Goal: Task Accomplishment & Management: Use online tool/utility

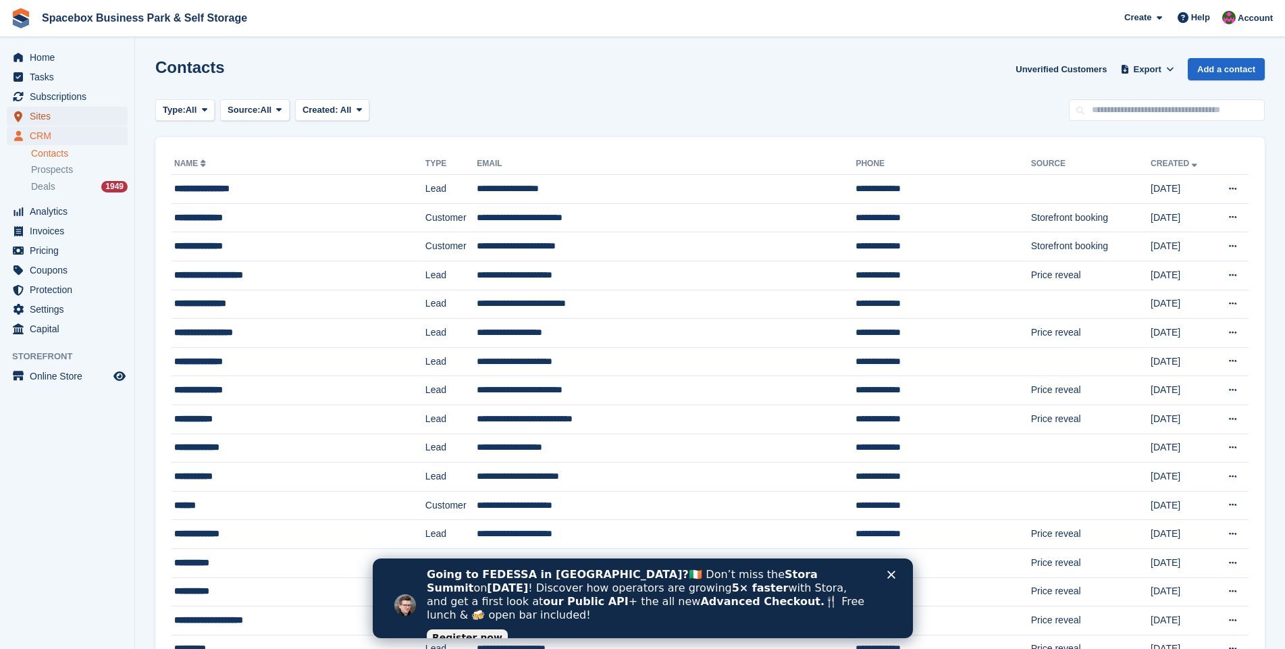
click at [41, 116] on span "Sites" at bounding box center [70, 116] width 81 height 19
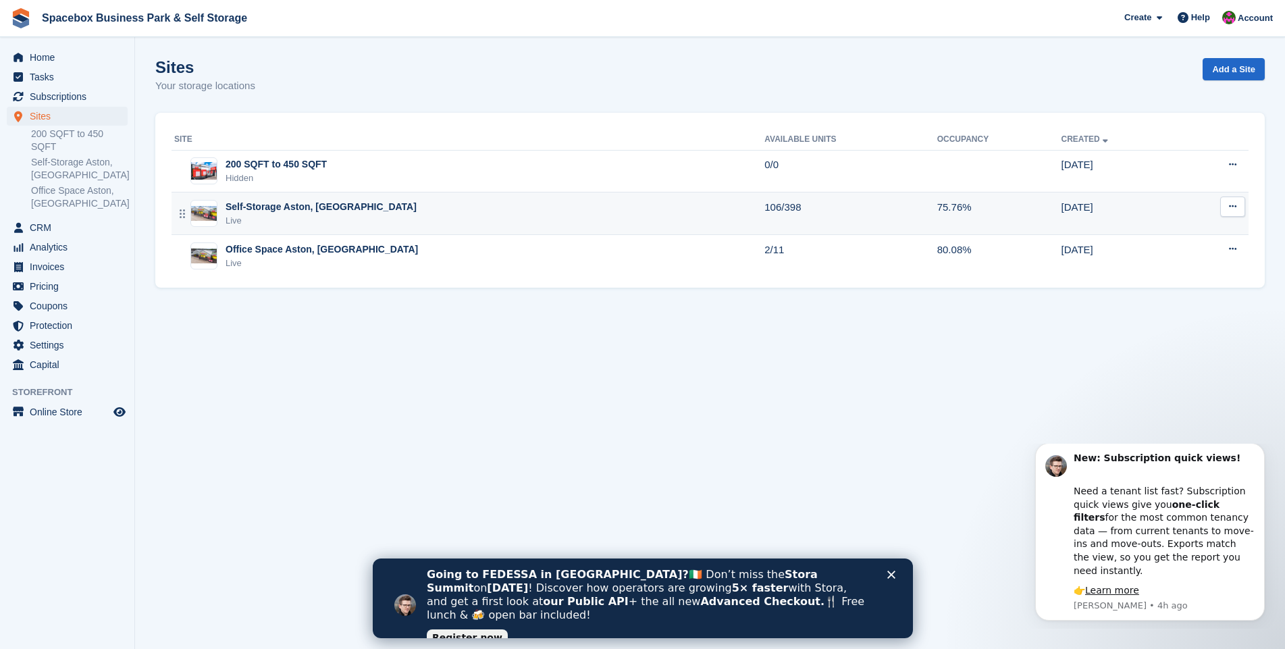
click at [278, 211] on div "Self-Storage Aston, [GEOGRAPHIC_DATA]" at bounding box center [320, 207] width 191 height 14
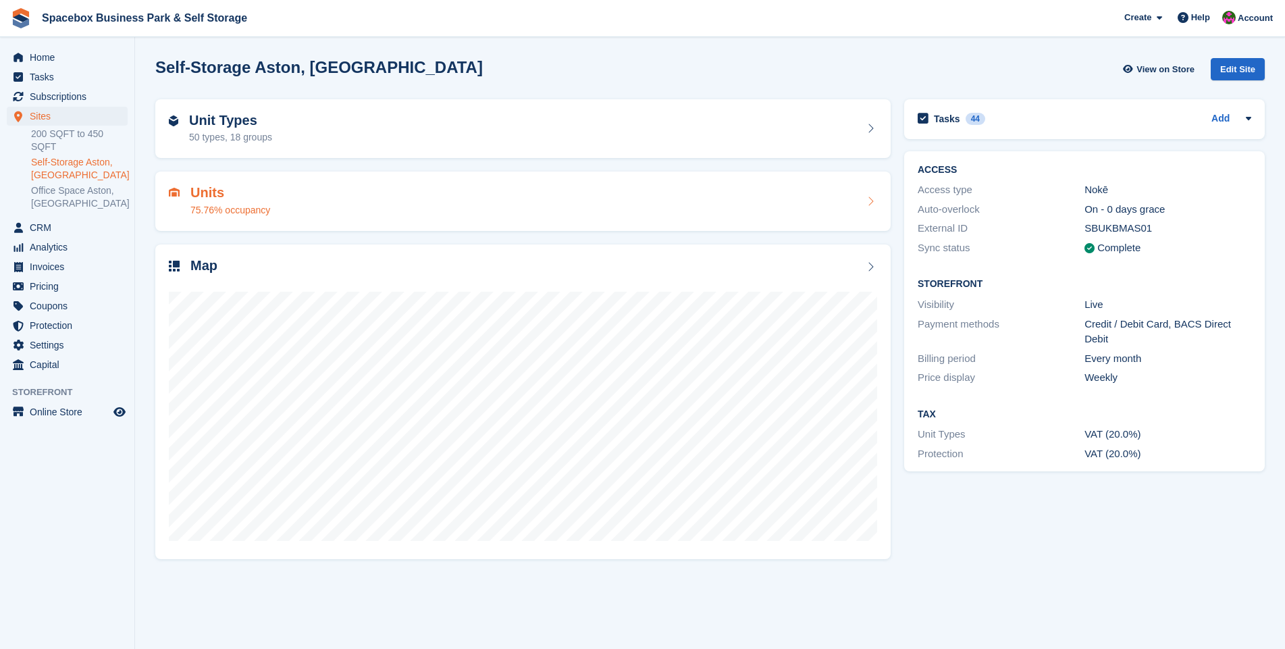
click at [207, 195] on h2 "Units" at bounding box center [230, 193] width 80 height 16
click at [233, 124] on h2 "Unit Types" at bounding box center [230, 121] width 83 height 16
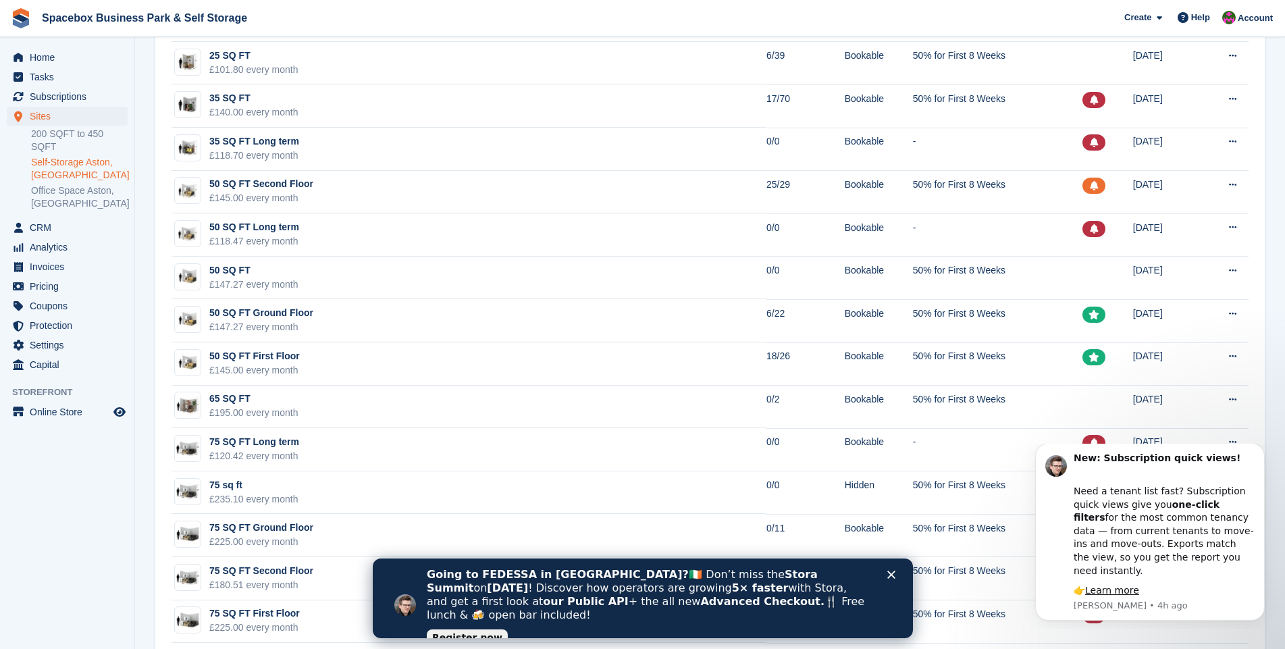
scroll to position [584, 0]
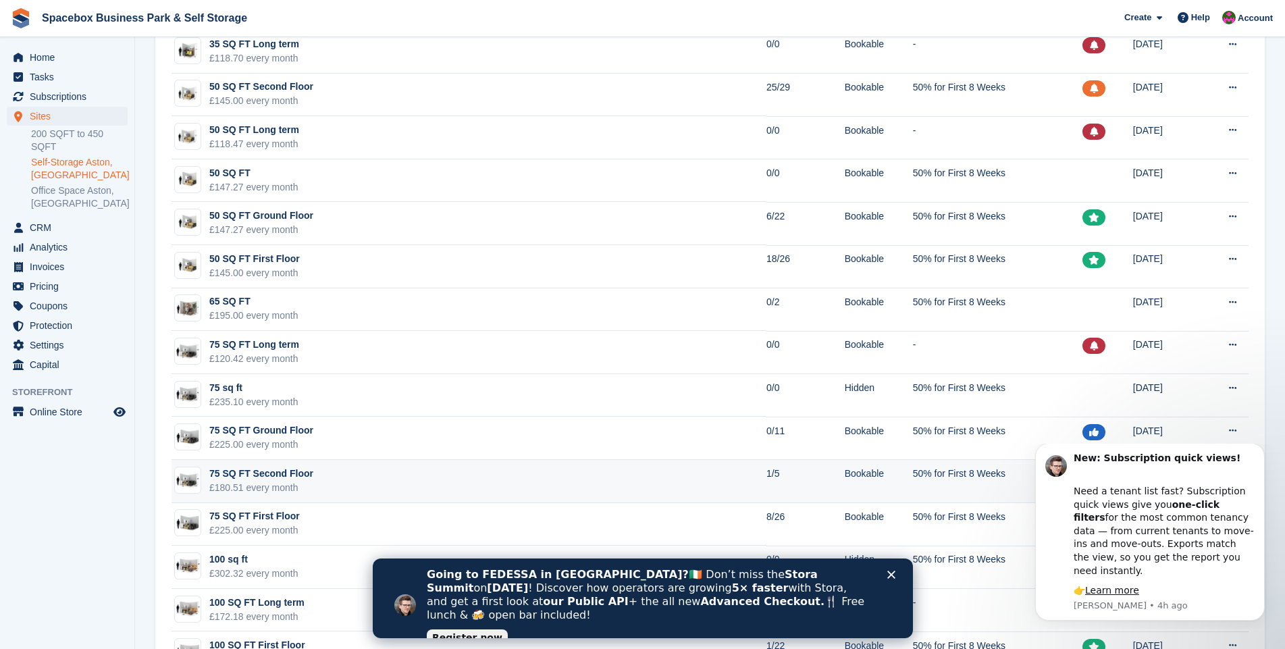
click at [393, 479] on td "75 SQ FT Second Floor £180.51 every month" at bounding box center [468, 481] width 595 height 43
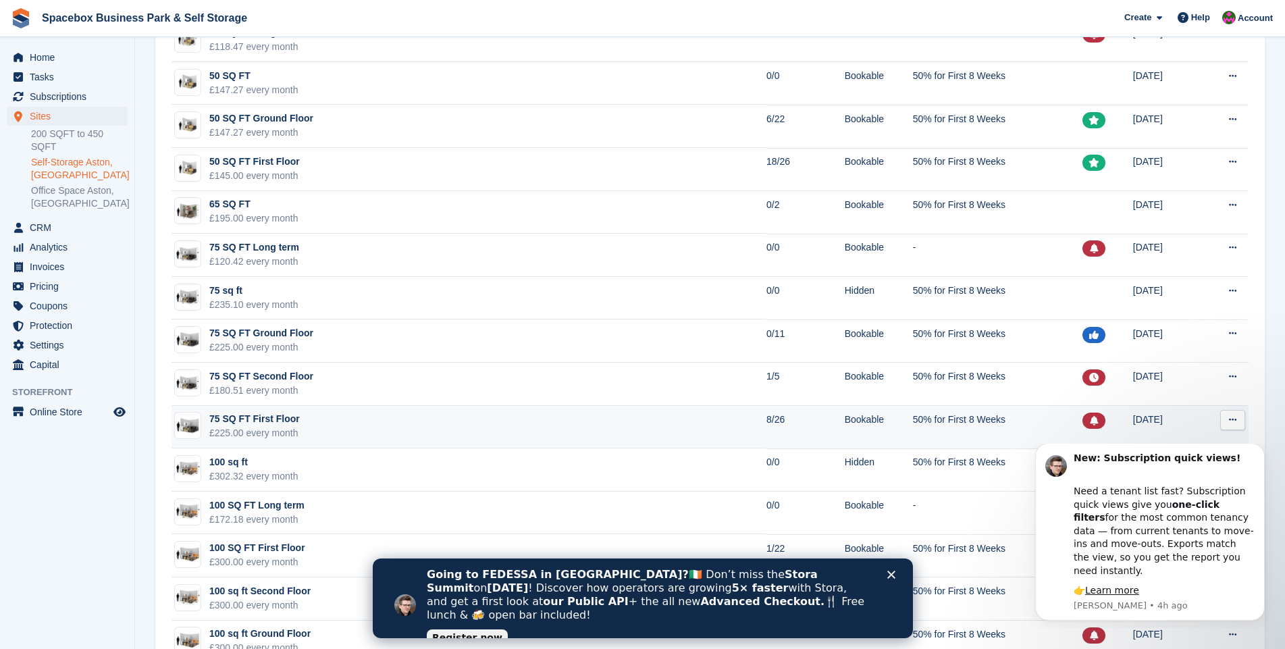
click at [347, 428] on td "75 SQ FT First Floor £225.00 every month" at bounding box center [468, 427] width 595 height 43
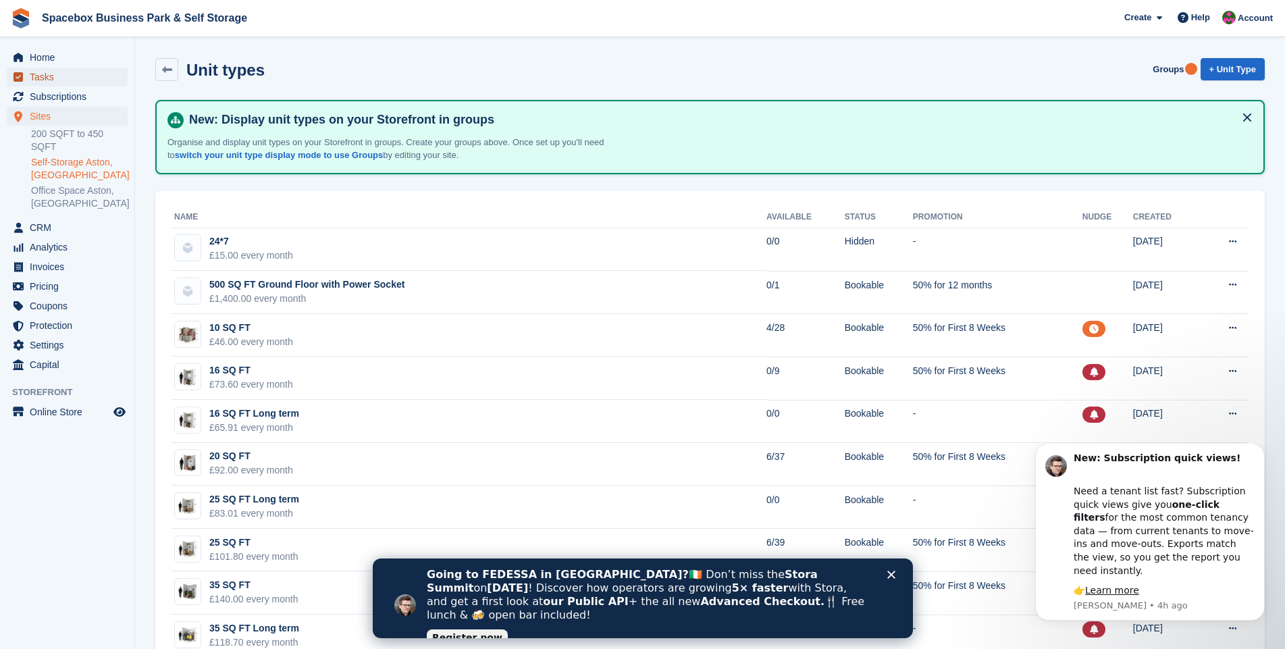
click at [51, 77] on span "Tasks" at bounding box center [70, 77] width 81 height 19
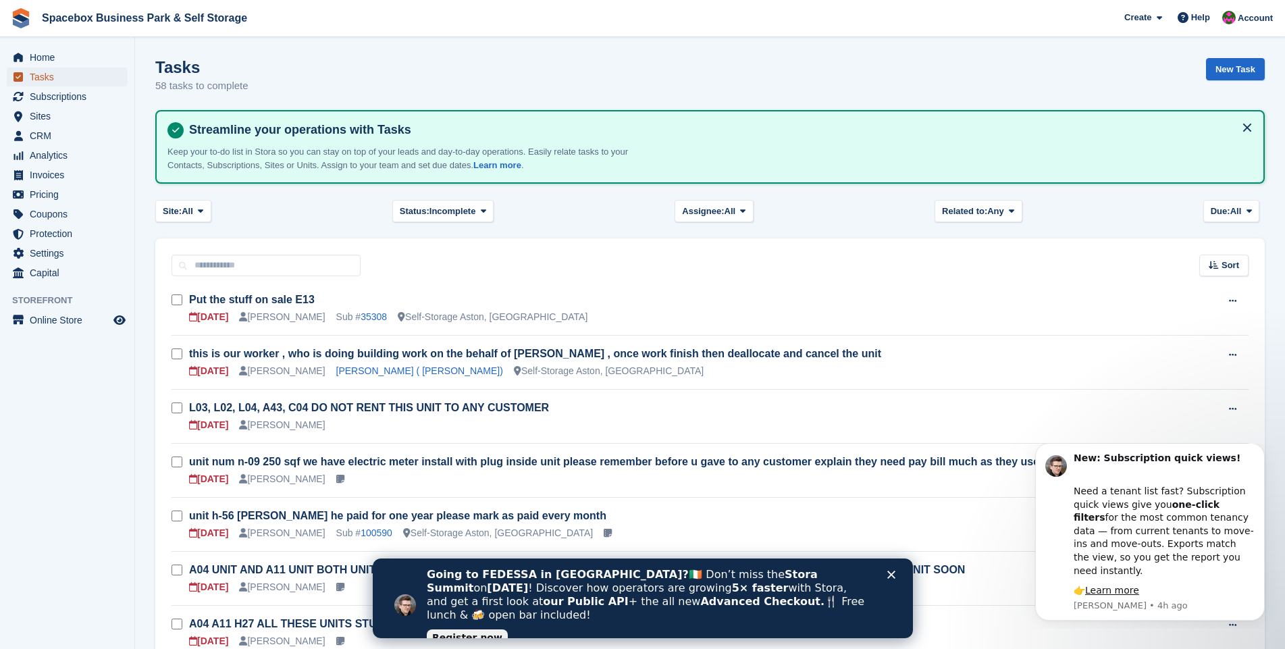
click at [48, 76] on span "Tasks" at bounding box center [70, 77] width 81 height 19
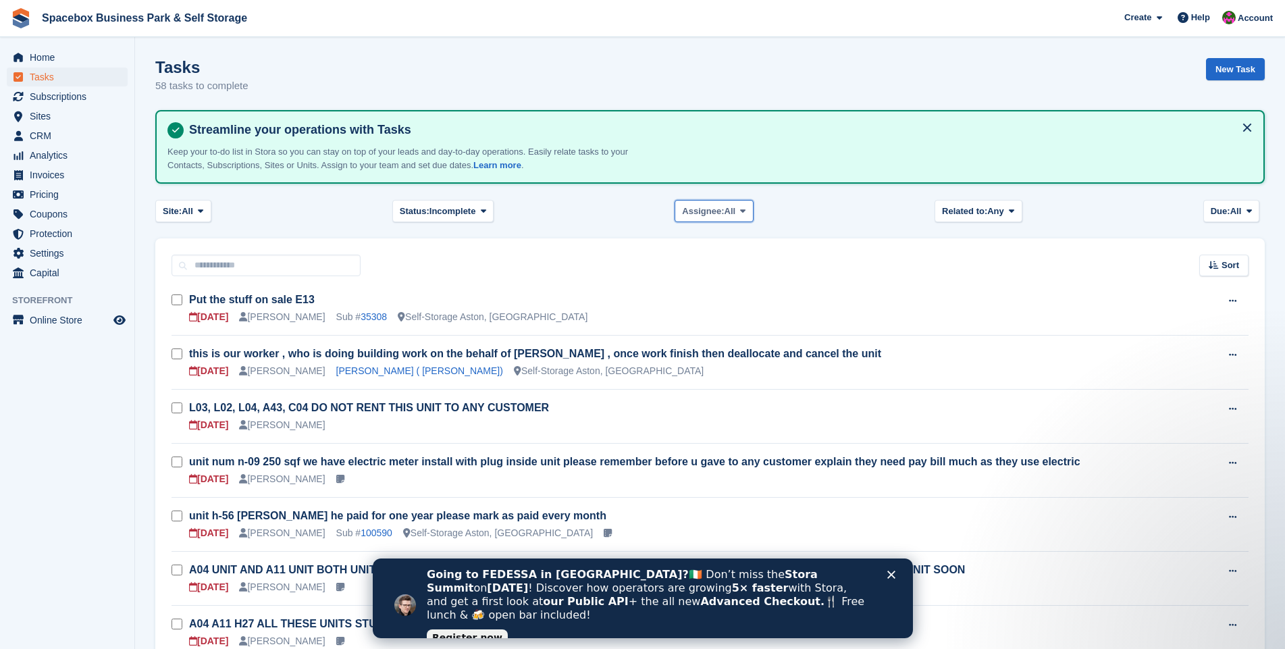
click at [744, 213] on icon at bounding box center [742, 211] width 5 height 9
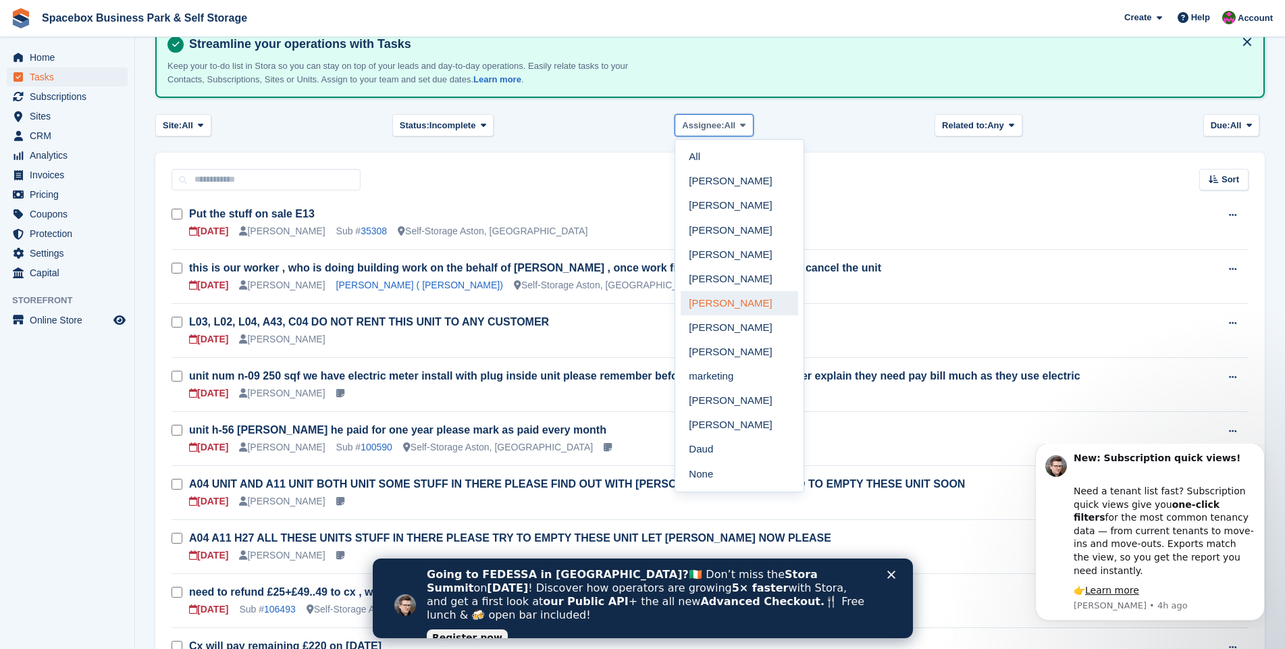
scroll to position [97, 0]
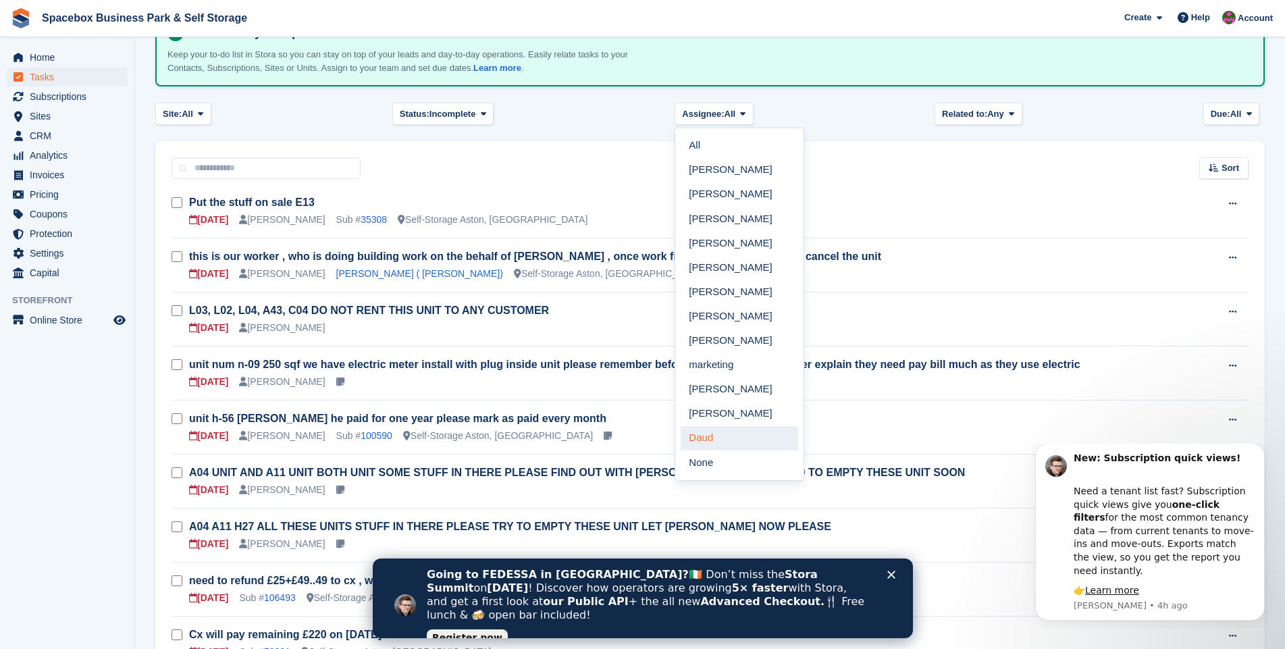
click at [711, 438] on link "Daud" at bounding box center [739, 438] width 117 height 24
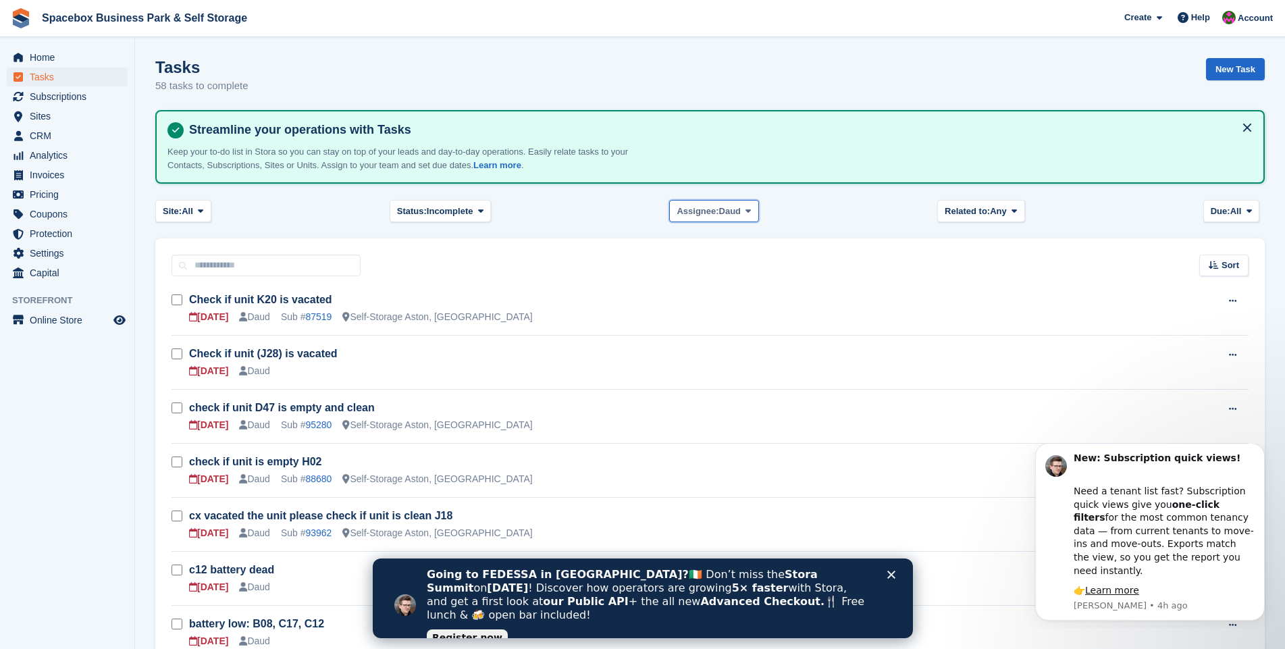
click at [745, 207] on icon at bounding box center [747, 211] width 5 height 9
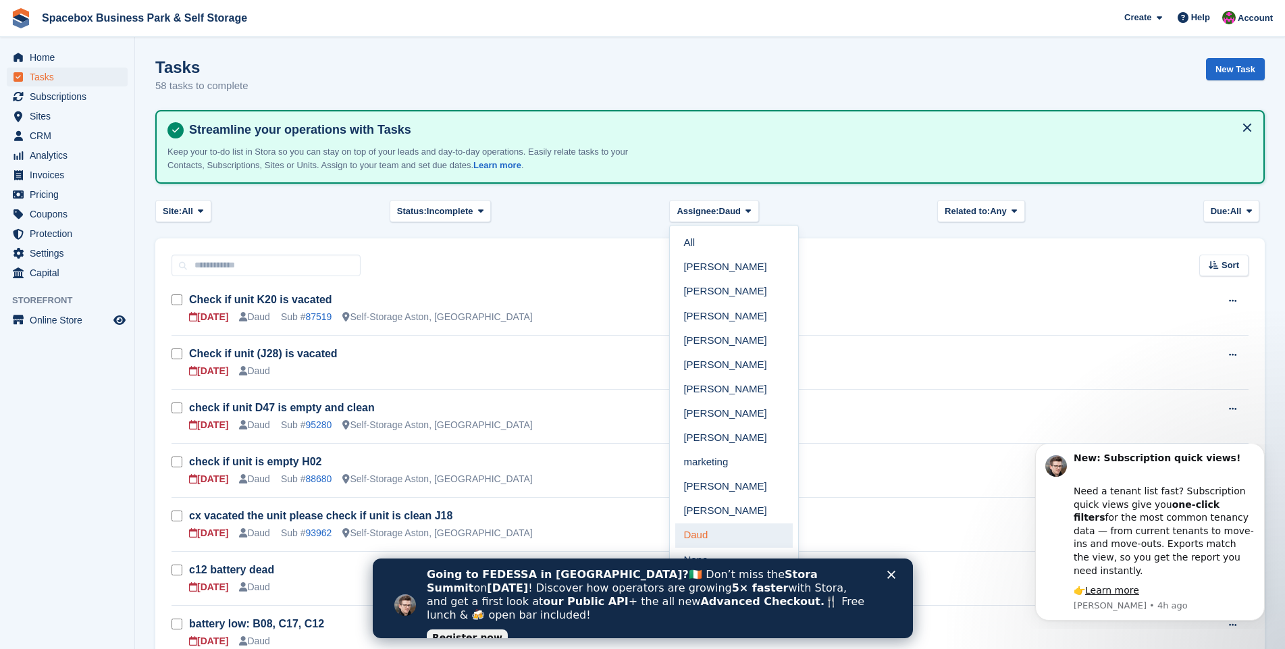
click at [711, 531] on link "Daud" at bounding box center [733, 535] width 117 height 24
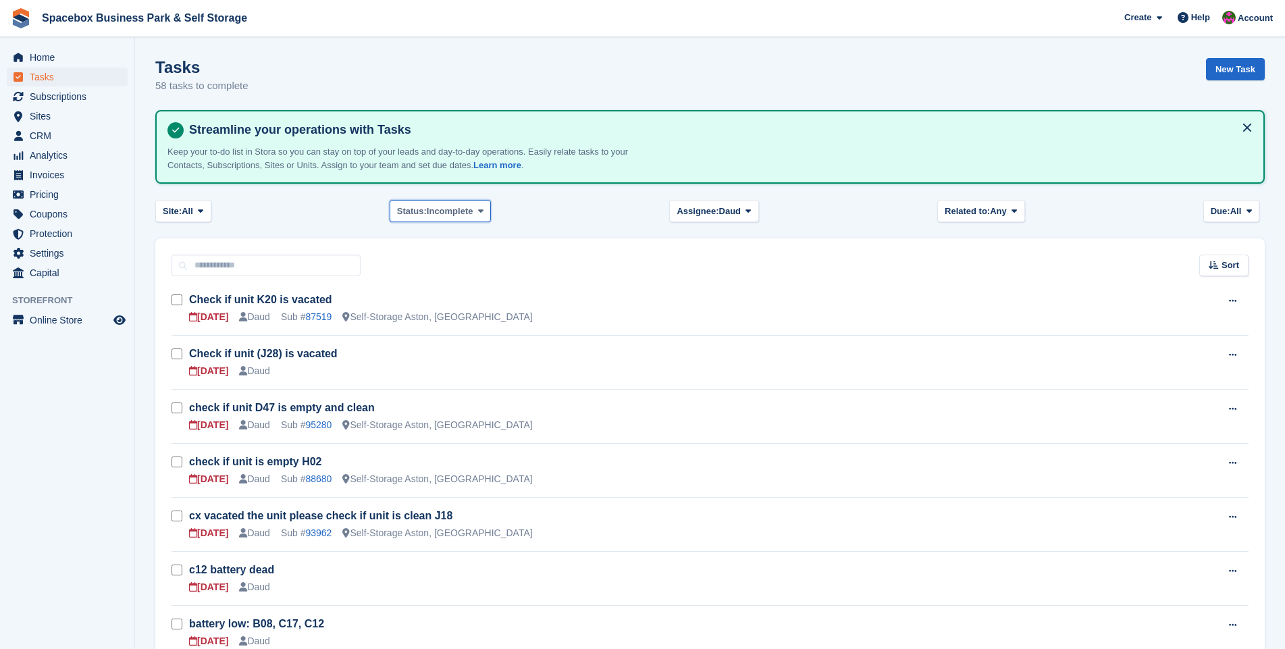
click at [482, 211] on icon at bounding box center [480, 211] width 5 height 9
click at [434, 292] on link "Incomplete" at bounding box center [454, 292] width 117 height 24
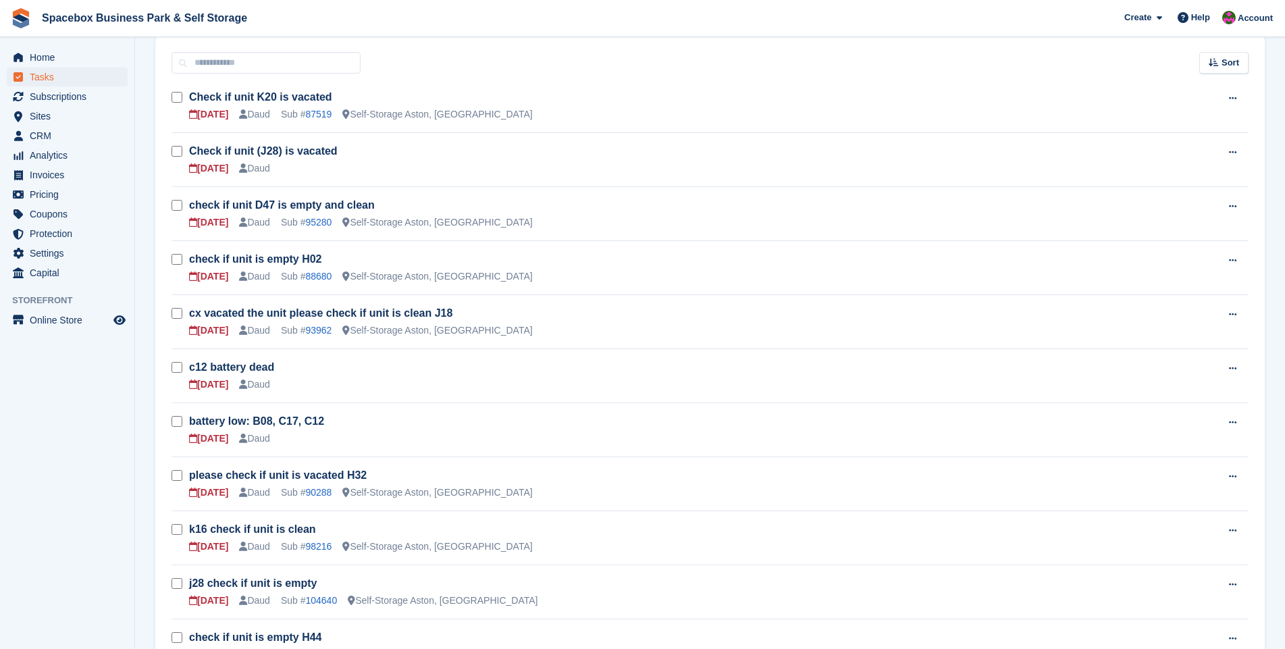
scroll to position [191, 0]
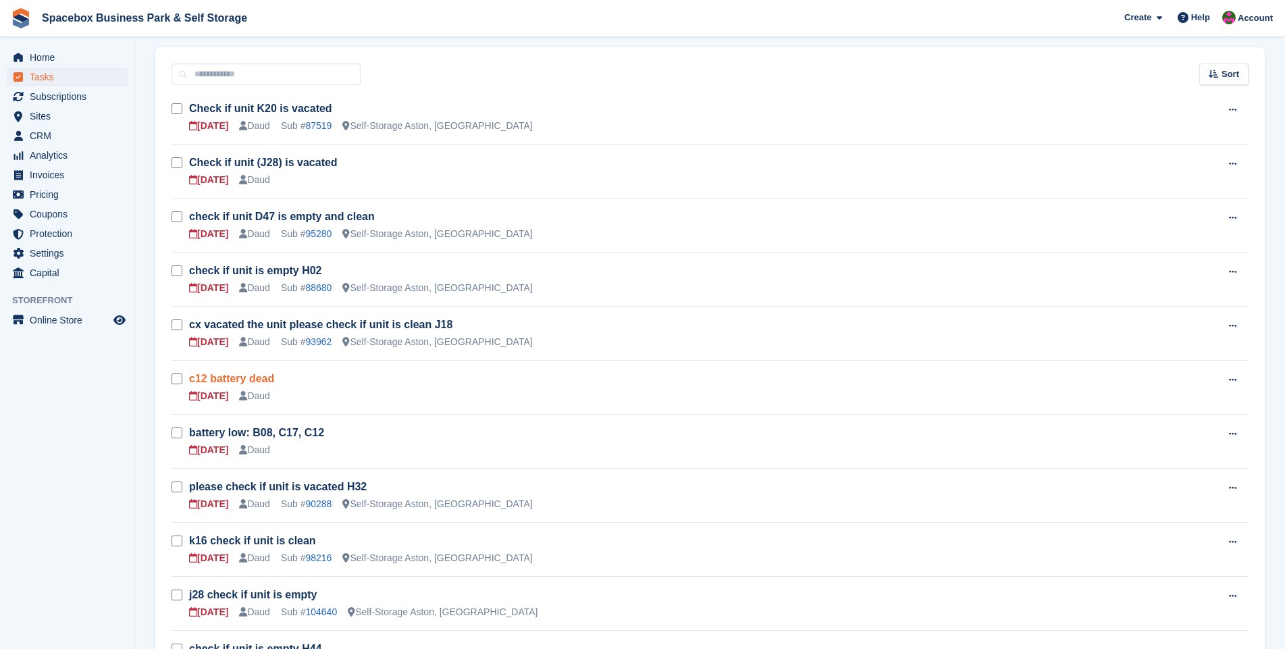
click at [221, 379] on link "c12 battery dead" at bounding box center [231, 378] width 85 height 11
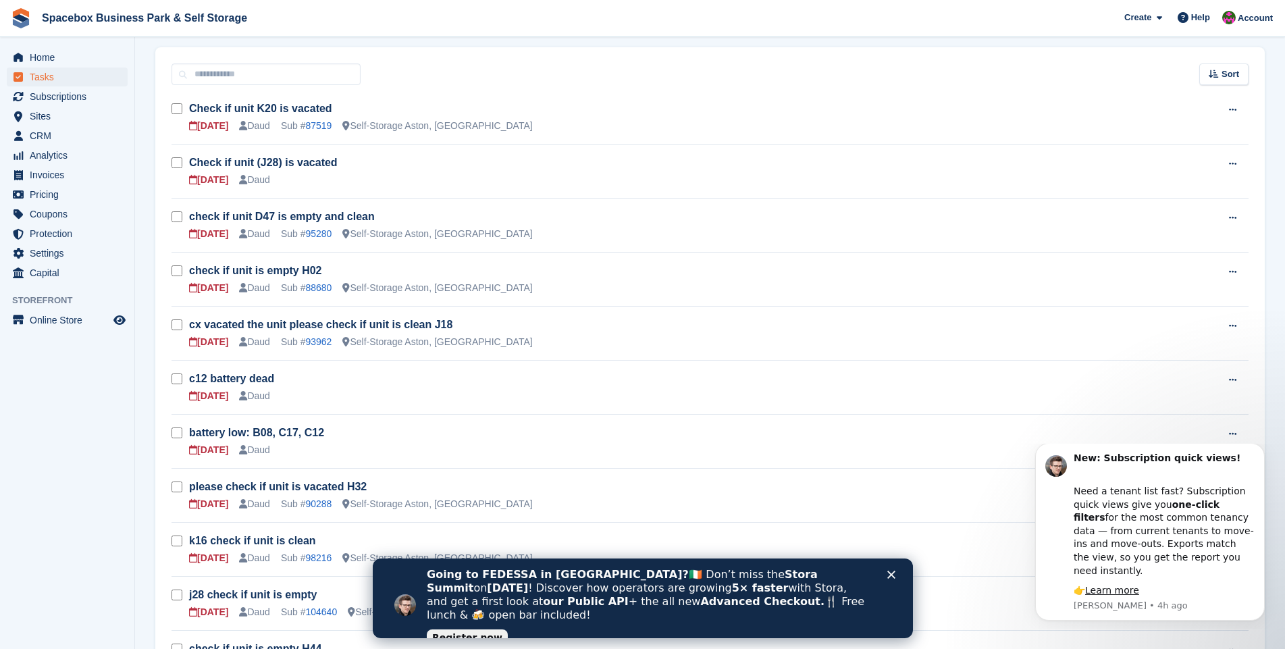
click at [892, 574] on icon "Close" at bounding box center [890, 574] width 8 height 8
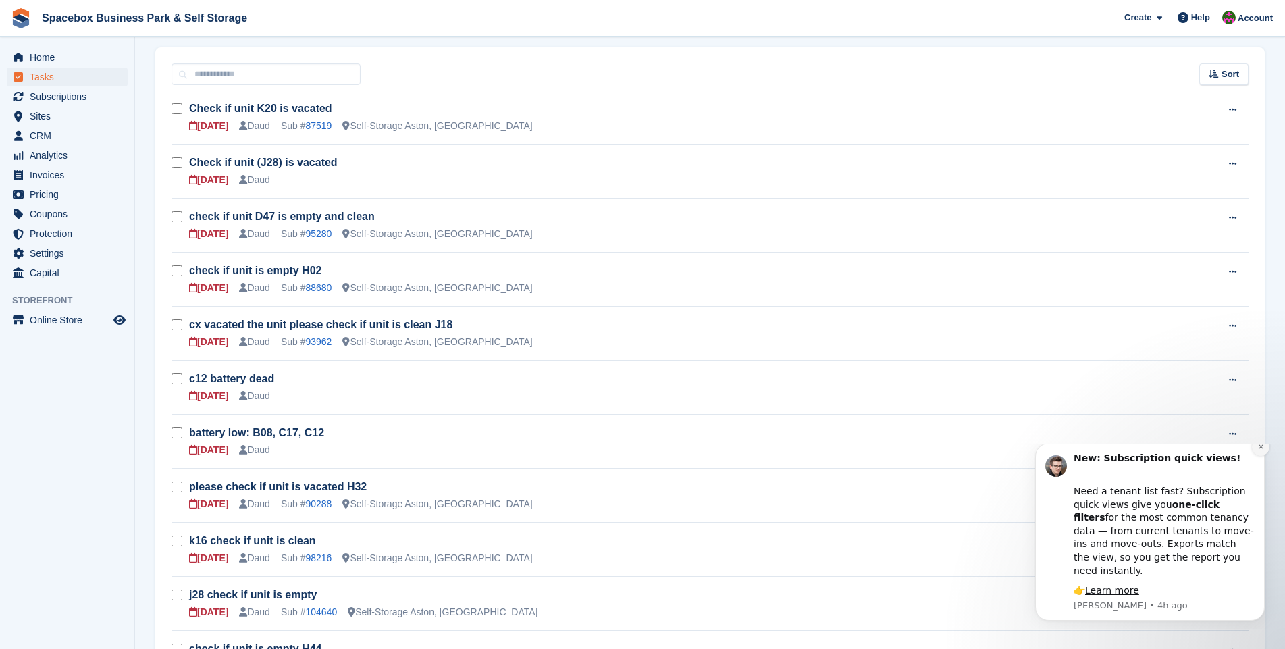
click at [1260, 450] on icon "Dismiss notification" at bounding box center [1260, 446] width 7 height 7
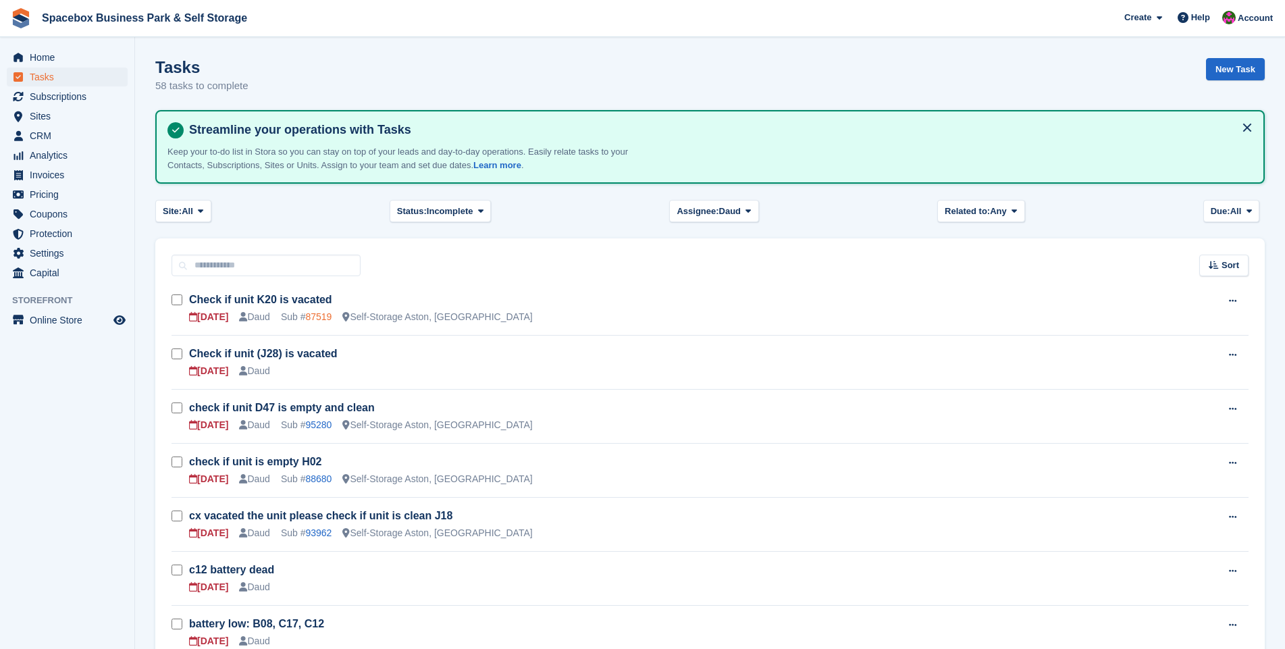
click at [320, 315] on link "87519" at bounding box center [318, 316] width 26 height 11
click at [253, 356] on link "Check if unit (J28) is vacated" at bounding box center [263, 353] width 149 height 11
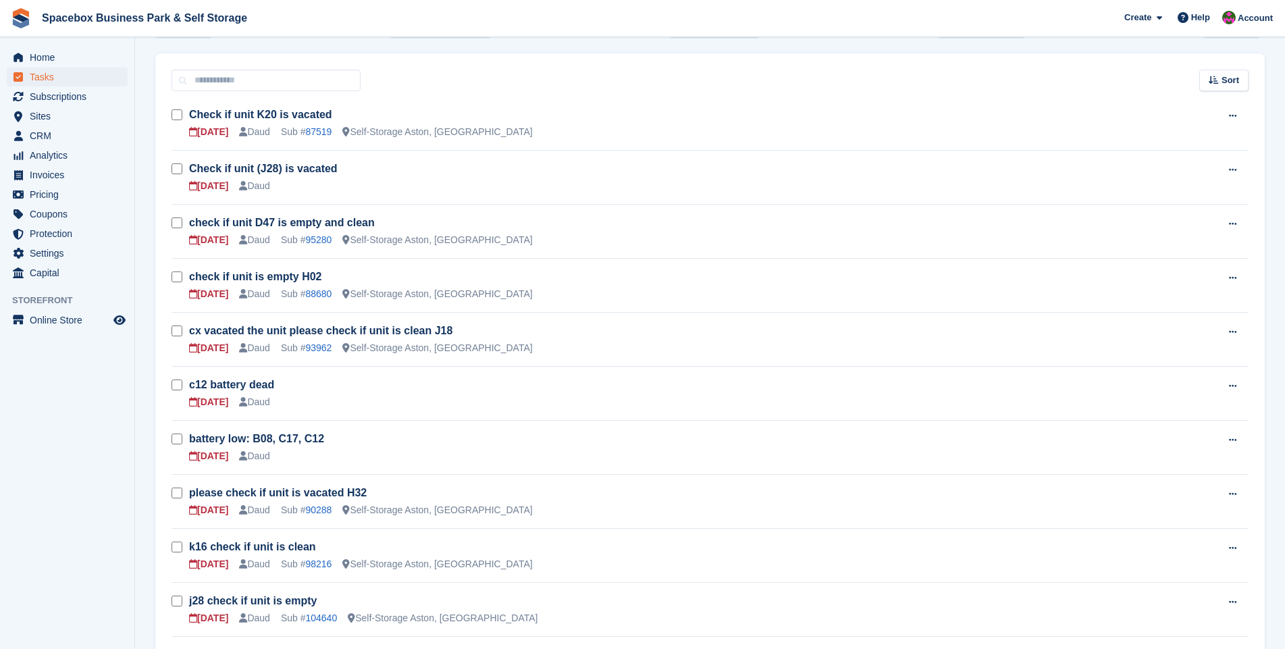
scroll to position [194, 0]
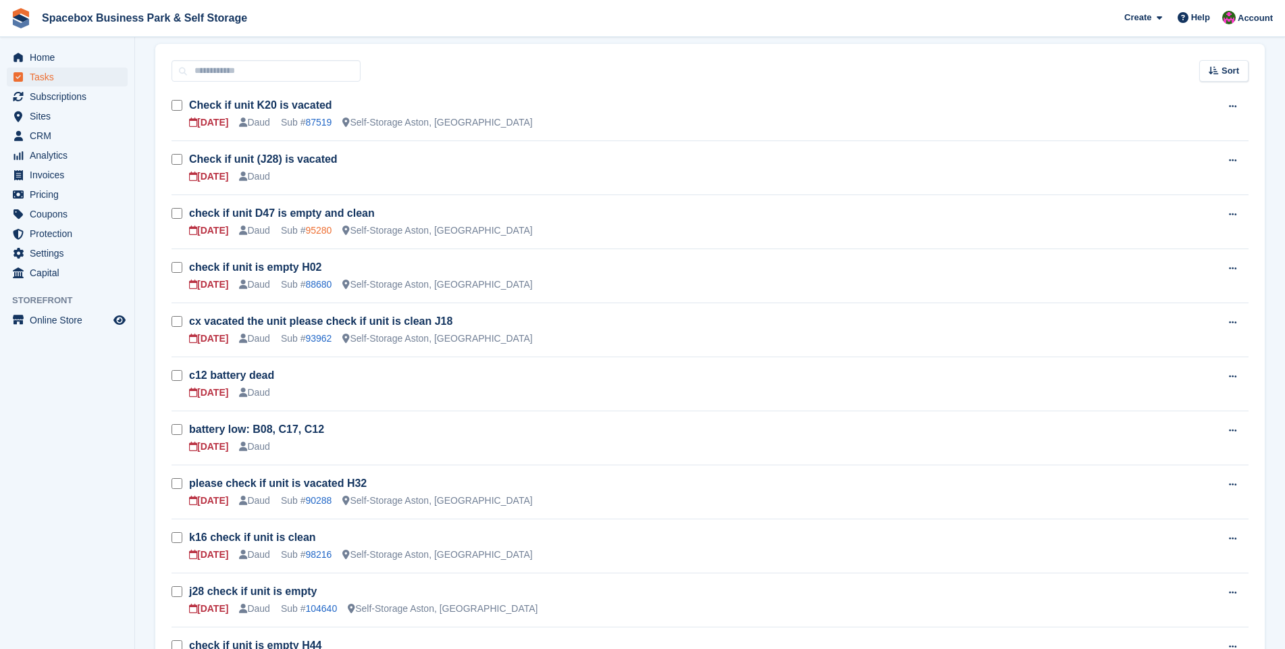
click at [315, 230] on link "95280" at bounding box center [318, 230] width 26 height 11
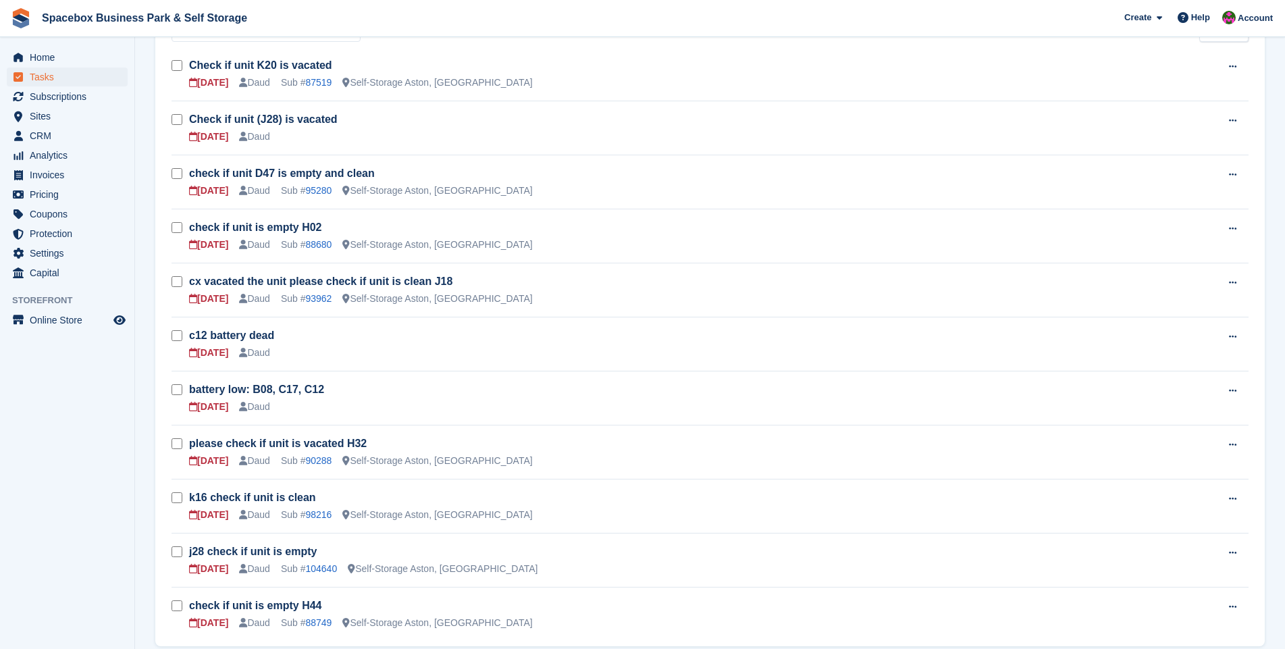
scroll to position [238, 0]
click at [234, 334] on link "c12 battery dead" at bounding box center [231, 330] width 85 height 11
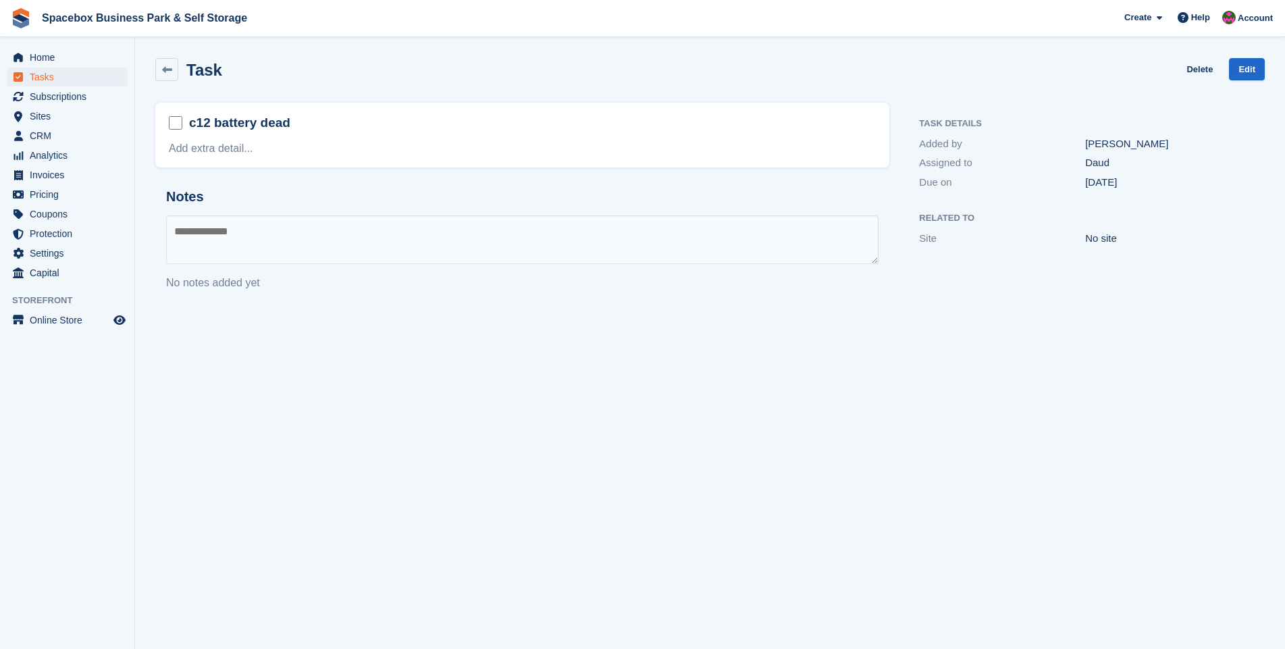
click at [242, 242] on textarea at bounding box center [522, 239] width 712 height 49
drag, startPoint x: 188, startPoint y: 230, endPoint x: 207, endPoint y: 230, distance: 19.6
click at [190, 230] on textarea "**********" at bounding box center [522, 239] width 712 height 49
click at [252, 241] on textarea "**********" at bounding box center [522, 239] width 712 height 49
type textarea "**********"
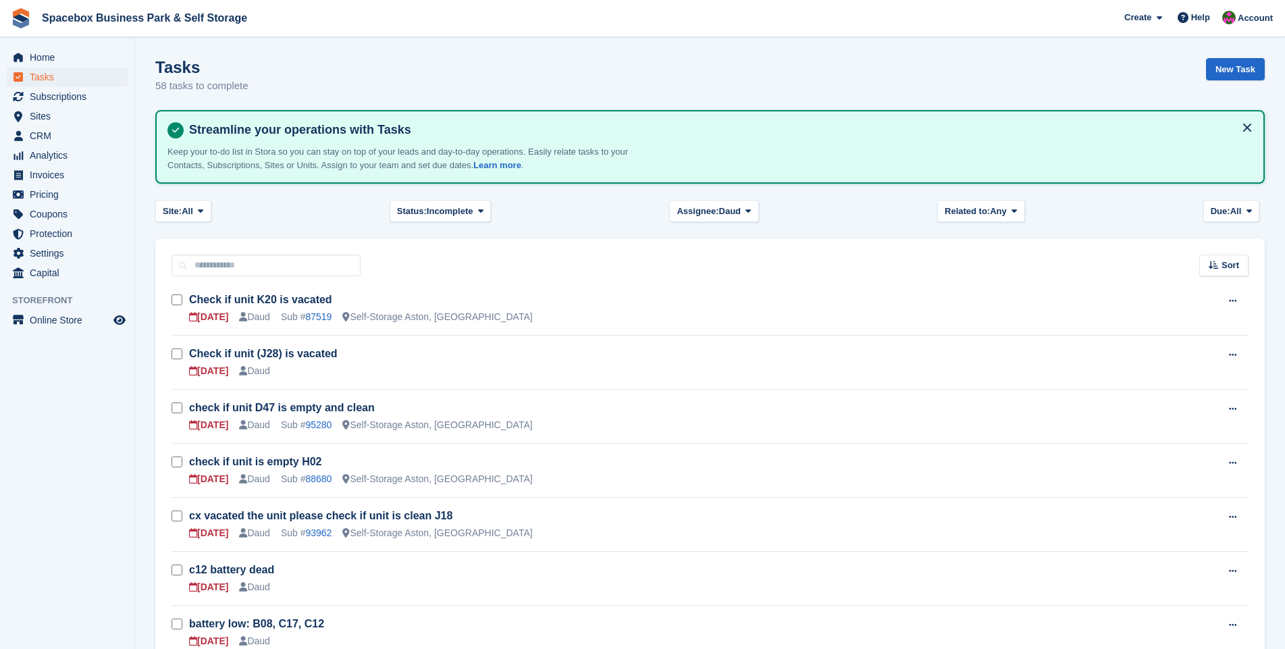
scroll to position [238, 0]
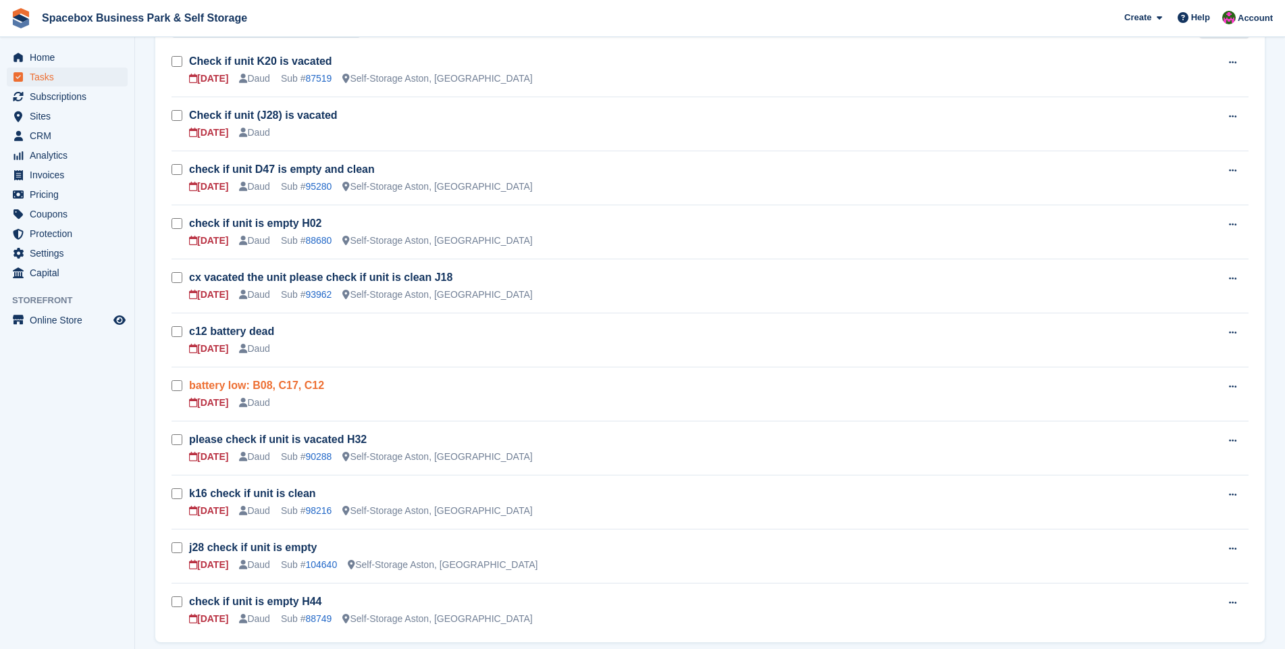
click at [271, 384] on link "battery low: B08, C17, C12" at bounding box center [256, 384] width 135 height 11
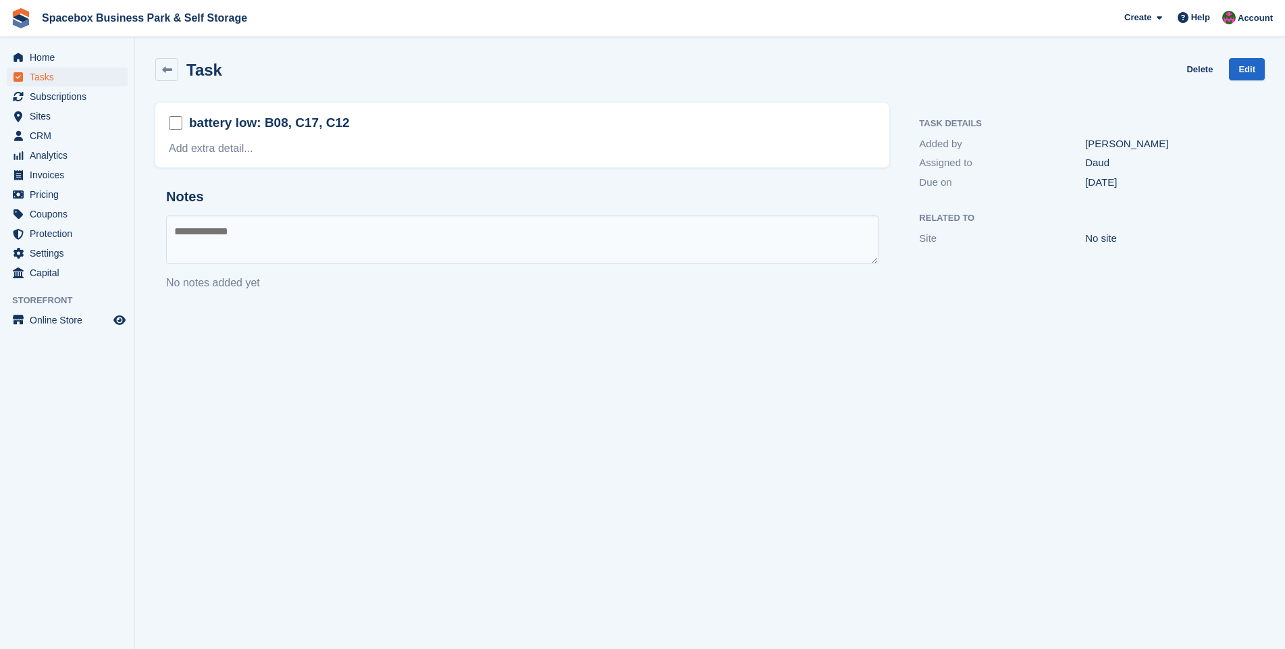
click at [272, 230] on textarea at bounding box center [522, 239] width 712 height 49
click at [388, 229] on textarea "**********" at bounding box center [522, 239] width 712 height 49
click at [409, 232] on textarea "**********" at bounding box center [522, 239] width 712 height 49
click at [471, 234] on textarea "**********" at bounding box center [522, 239] width 712 height 49
type textarea "**********"
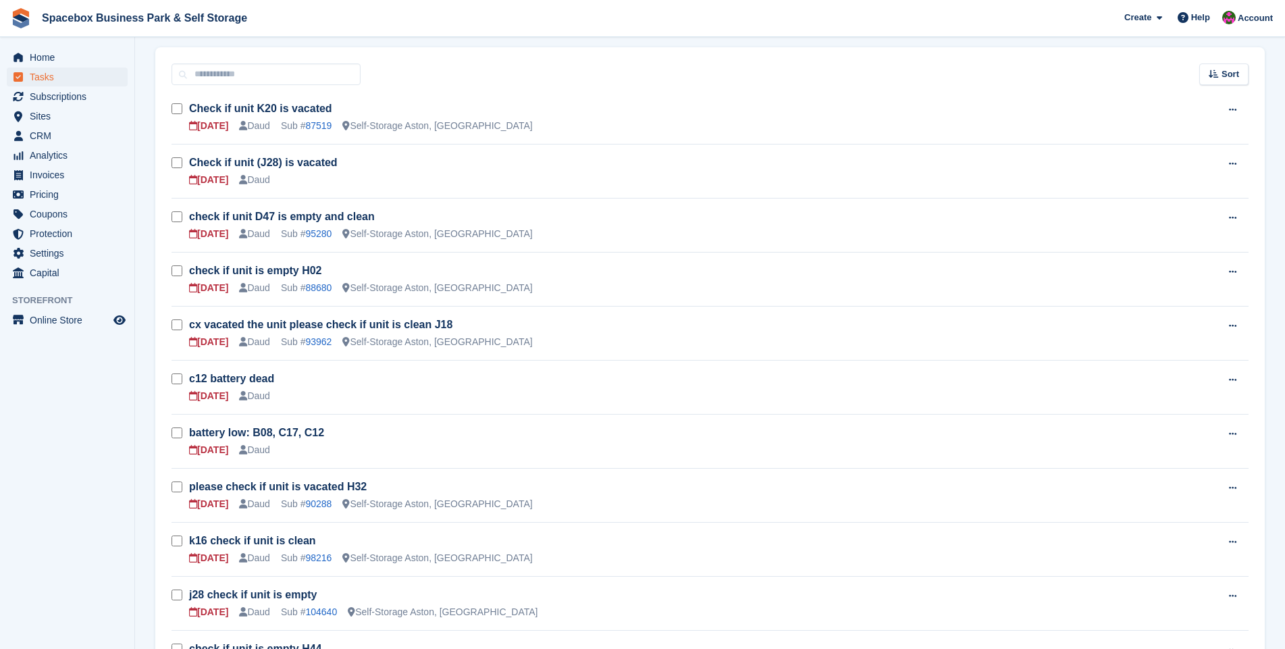
scroll to position [288, 0]
